Goal: Check status: Check status

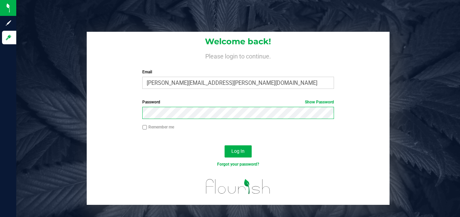
click at [224, 146] on button "Log In" at bounding box center [237, 152] width 27 height 12
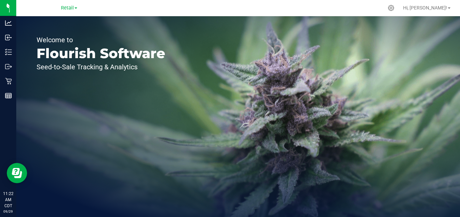
click at [74, 6] on link "Retail" at bounding box center [69, 7] width 16 height 6
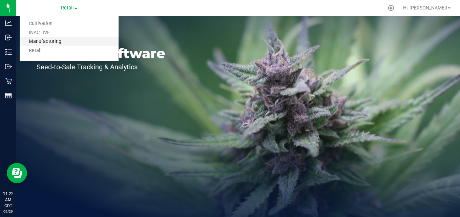
click at [60, 42] on link "Manufacturing" at bounding box center [69, 41] width 99 height 9
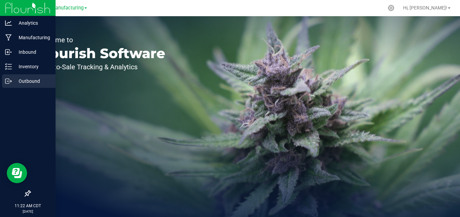
click at [31, 83] on p "Outbound" at bounding box center [32, 81] width 41 height 8
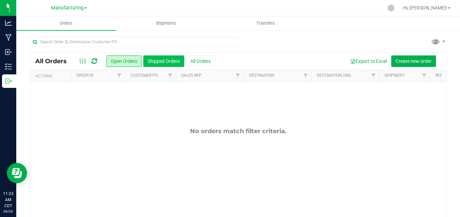
click at [157, 59] on button "Shipped Orders" at bounding box center [163, 62] width 41 height 12
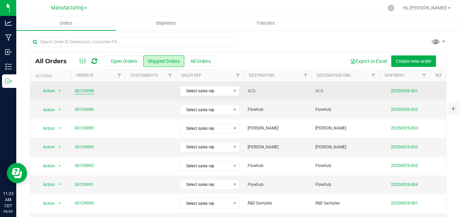
click at [88, 92] on link "00139098" at bounding box center [84, 91] width 19 height 6
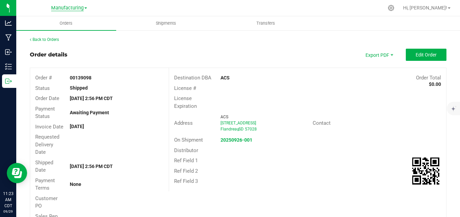
click at [82, 6] on span "Manufacturing" at bounding box center [67, 8] width 32 height 6
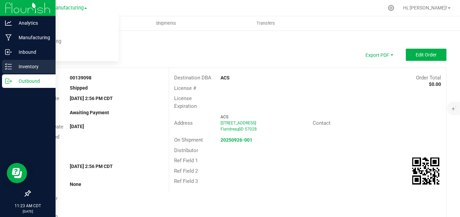
click at [31, 66] on p "Inventory" at bounding box center [32, 67] width 41 height 8
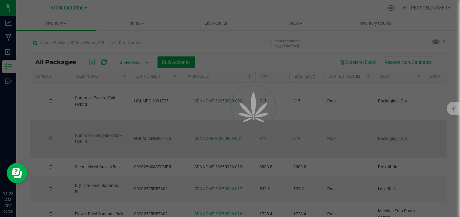
type input "[DATE]"
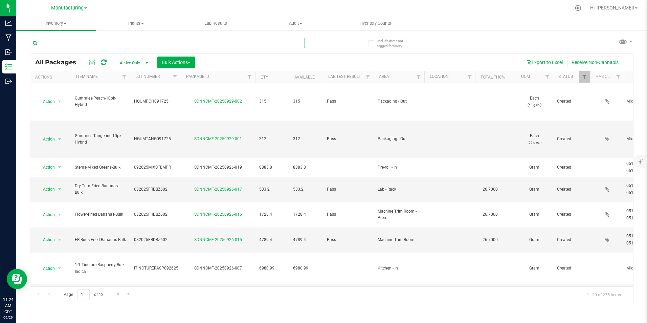
click at [133, 42] on input "text" at bounding box center [167, 43] width 275 height 10
type input "gummies"
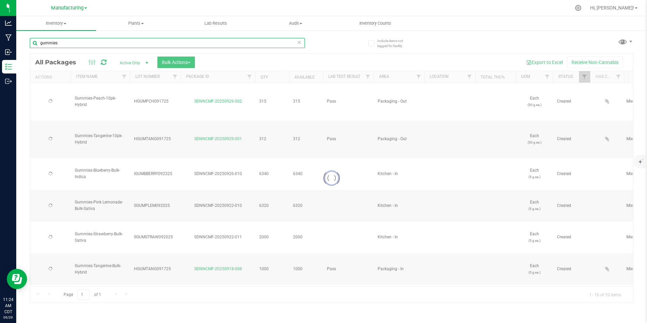
type input "[DATE]"
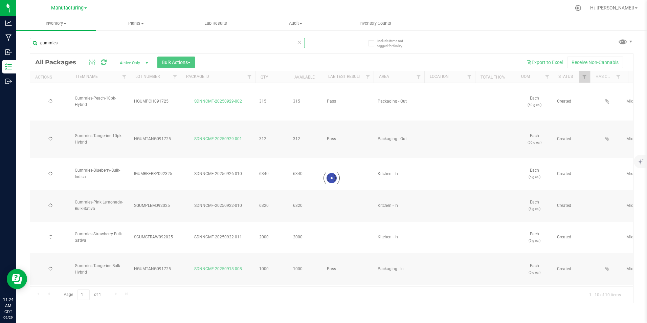
type input "[DATE]"
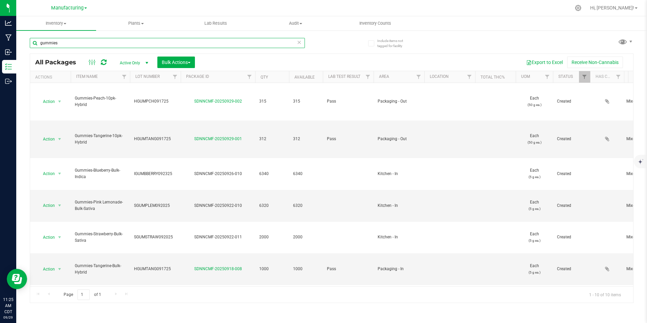
type input "gummies"
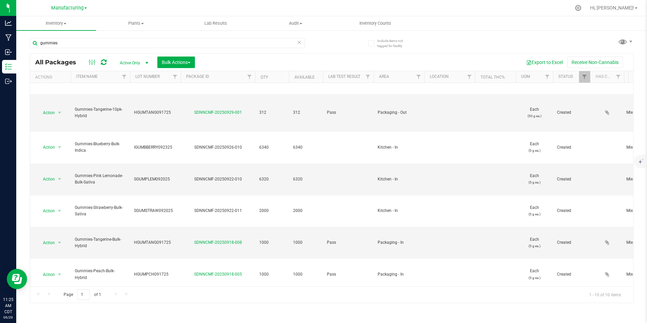
drag, startPoint x: 130, startPoint y: 281, endPoint x: 169, endPoint y: 283, distance: 39.3
click at [169, 217] on div "Action Action Adjust qty Create package Edit attributes Global inventory Locate…" at bounding box center [331, 184] width 603 height 203
click at [167, 217] on div "Page 1 of 1 1 - 10 of 10 items" at bounding box center [331, 294] width 603 height 16
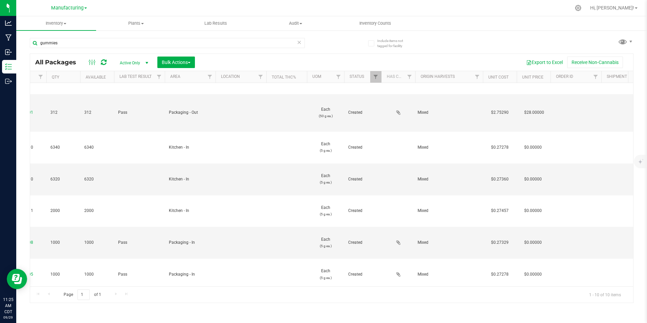
scroll to position [0, 114]
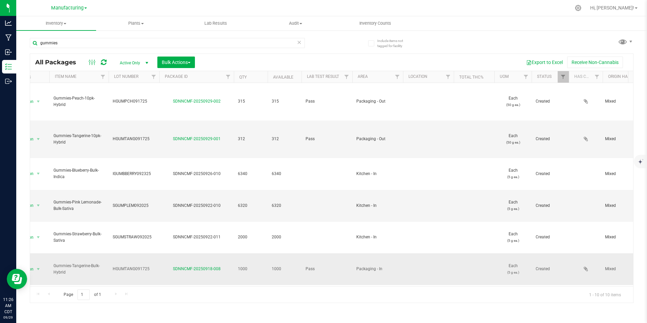
click at [114, 217] on span "HGUMTANG091725" at bounding box center [134, 269] width 43 height 6
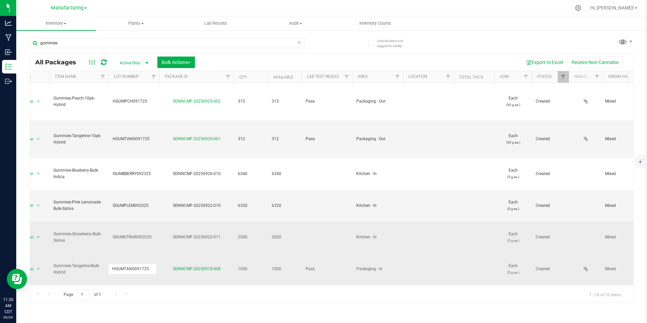
click at [110, 217] on td "SGUMSTRAW092025" at bounding box center [134, 238] width 51 height 32
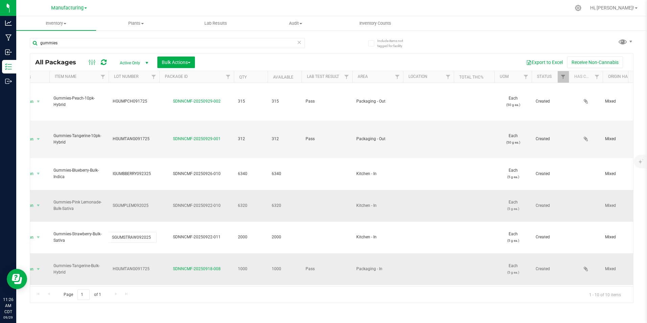
click at [121, 202] on span "SGUMPLEM092025" at bounding box center [134, 205] width 43 height 6
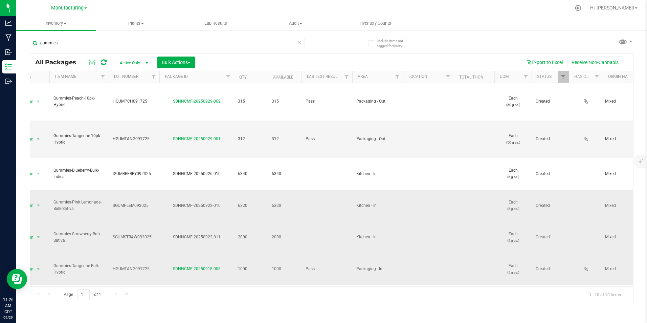
click at [147, 217] on span "SGUMSTRAW092025" at bounding box center [134, 237] width 43 height 6
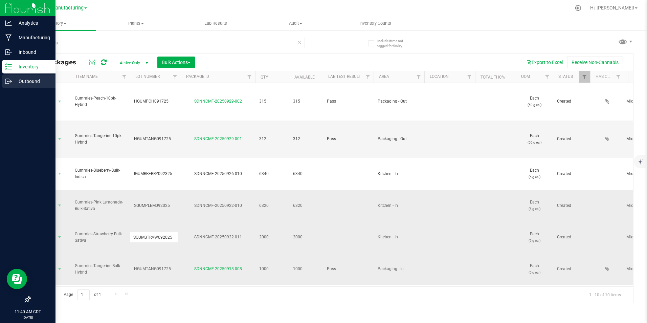
click at [32, 81] on p "Outbound" at bounding box center [32, 81] width 41 height 8
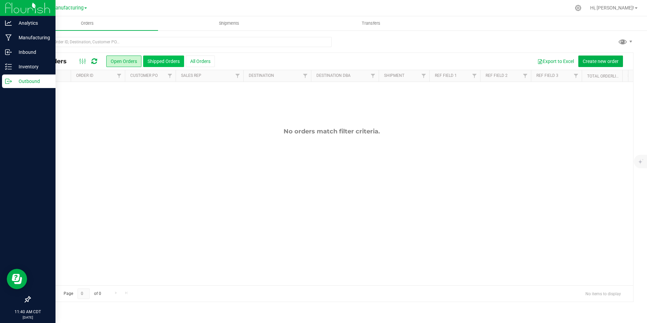
click at [155, 61] on button "Shipped Orders" at bounding box center [163, 62] width 41 height 12
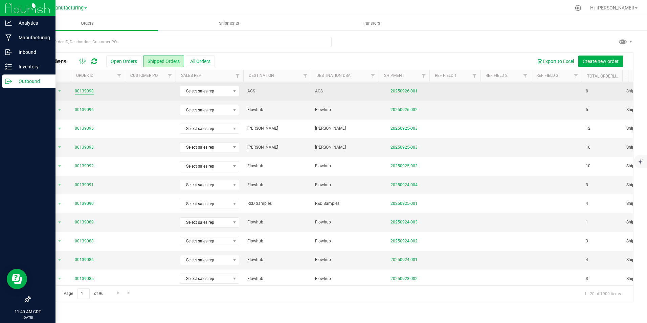
click at [86, 89] on link "00139098" at bounding box center [84, 91] width 19 height 6
